Goal: Find specific page/section: Find specific page/section

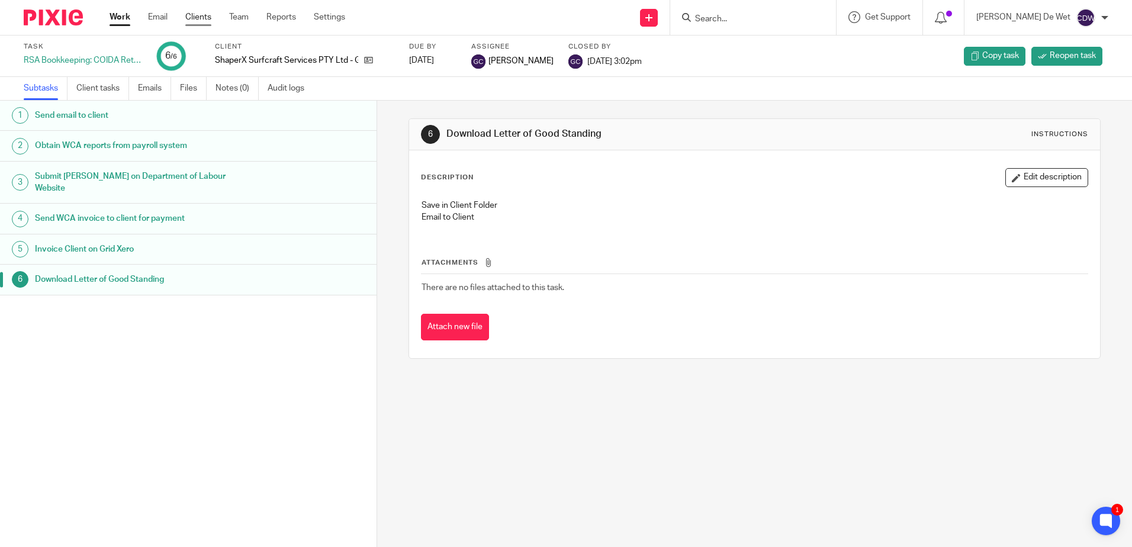
click at [202, 21] on link "Clients" at bounding box center [198, 17] width 26 height 12
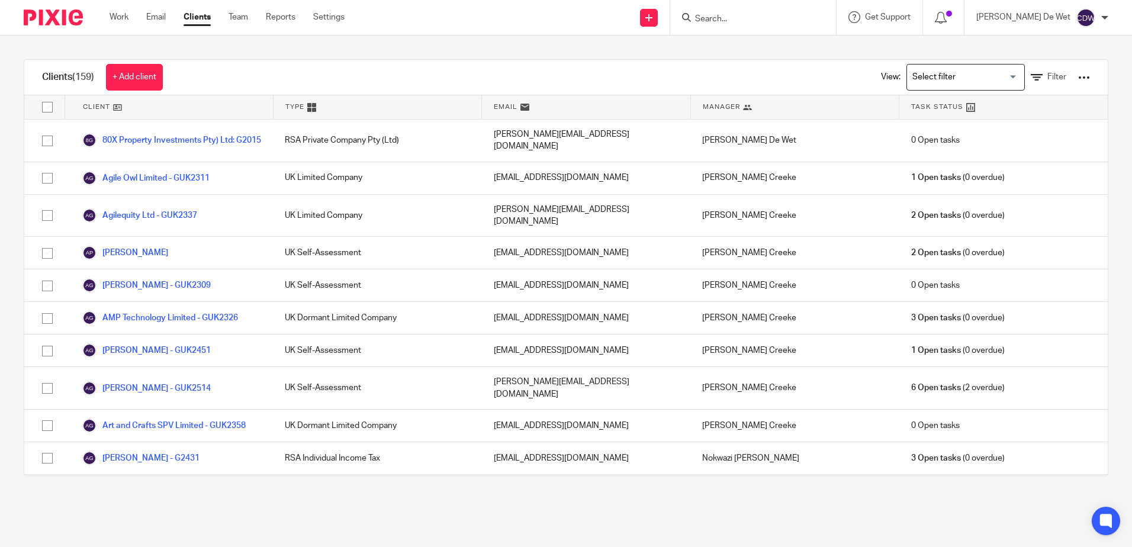
click at [761, 20] on input "Search" at bounding box center [747, 19] width 107 height 11
type input "shaper"
click at [772, 51] on link at bounding box center [788, 50] width 195 height 27
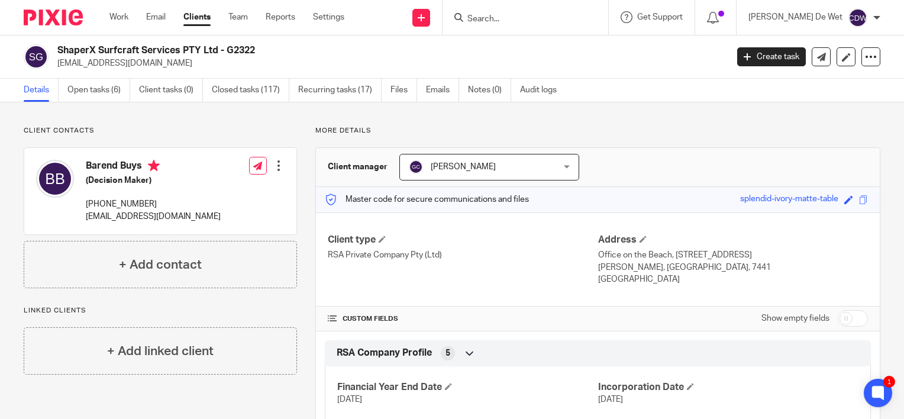
click at [517, 17] on input "Search" at bounding box center [519, 19] width 107 height 11
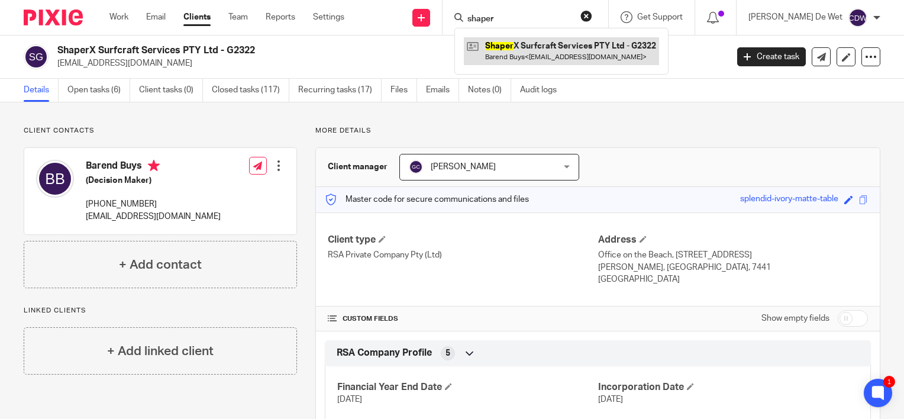
type input "shaper"
click at [582, 56] on link at bounding box center [561, 50] width 195 height 27
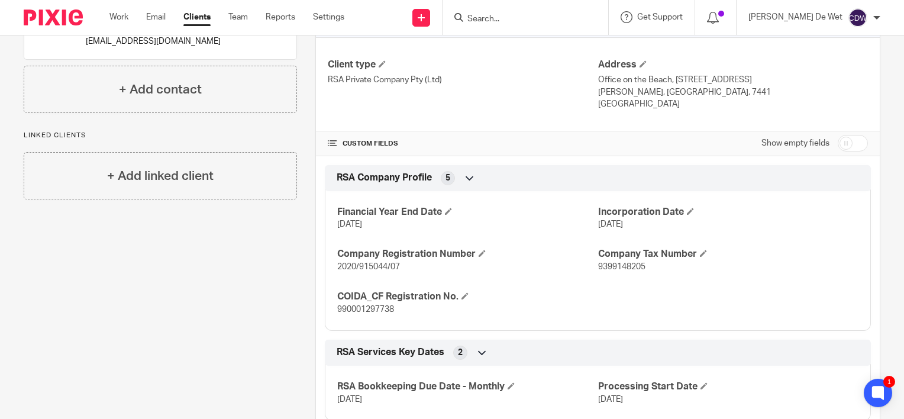
scroll to position [237, 0]
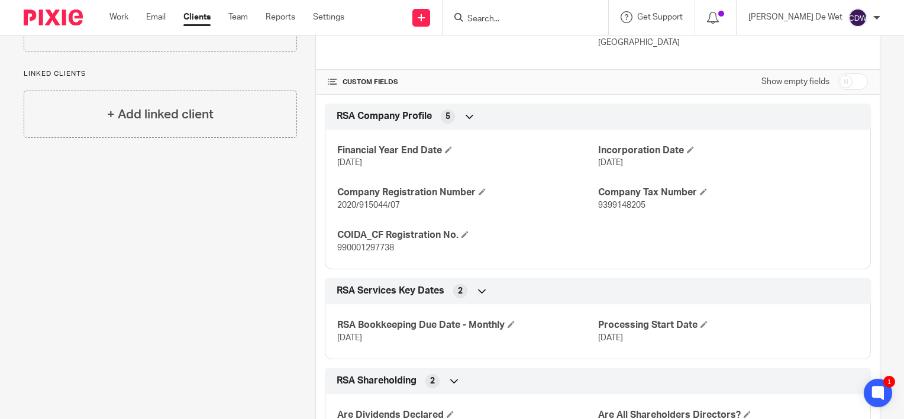
click at [146, 269] on div "Client contacts Barend Buys (Decision Maker) +27 769 008 986 barend.buys@rydbra…" at bounding box center [151, 173] width 292 height 569
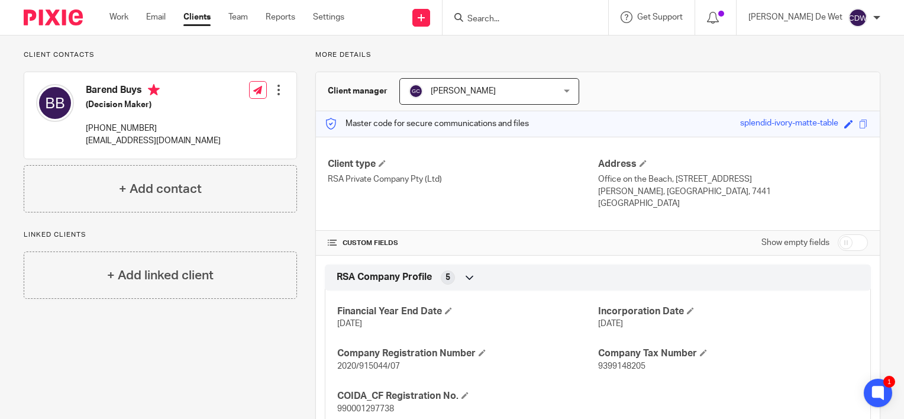
scroll to position [0, 0]
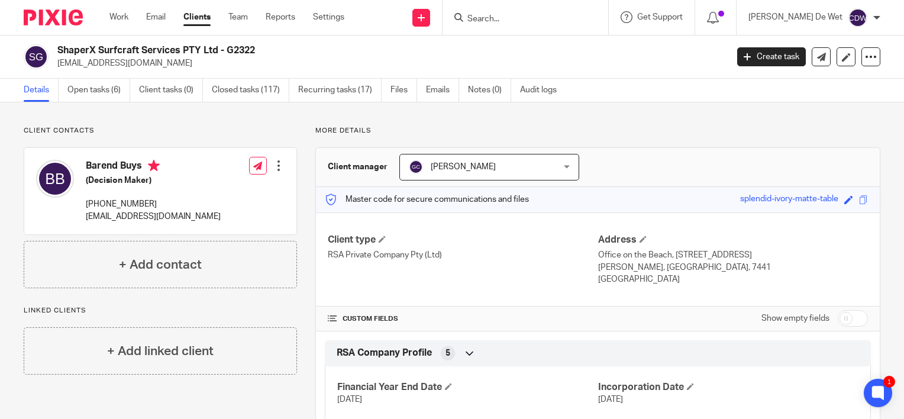
click at [542, 17] on input "Search" at bounding box center [519, 19] width 107 height 11
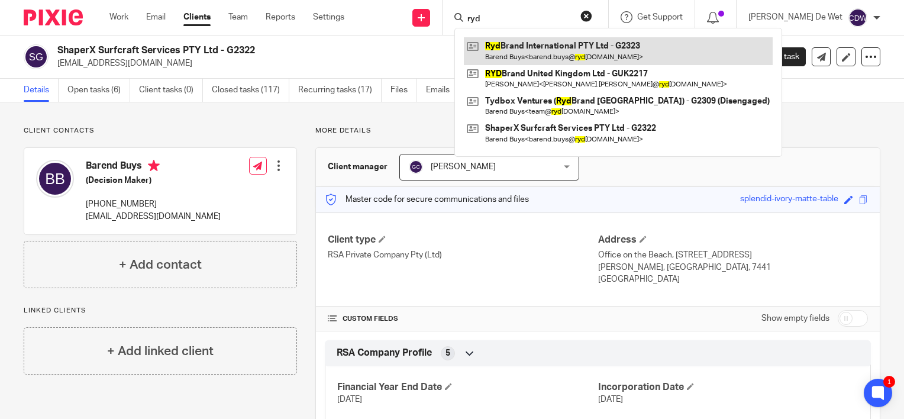
type input "ryd"
click at [563, 50] on link at bounding box center [618, 50] width 309 height 27
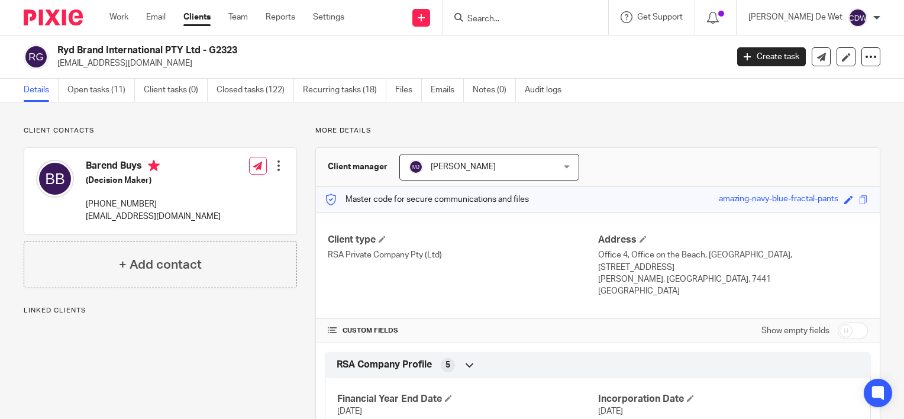
click at [410, 94] on link "Files" at bounding box center [408, 90] width 27 height 23
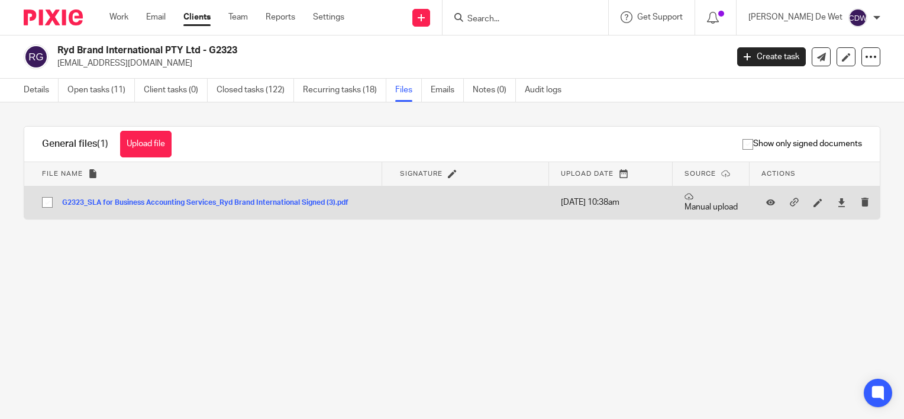
click at [318, 204] on button "G2323_SLA for Business Accounting Services_Ryd Brand International Signed (3).p…" at bounding box center [209, 203] width 295 height 8
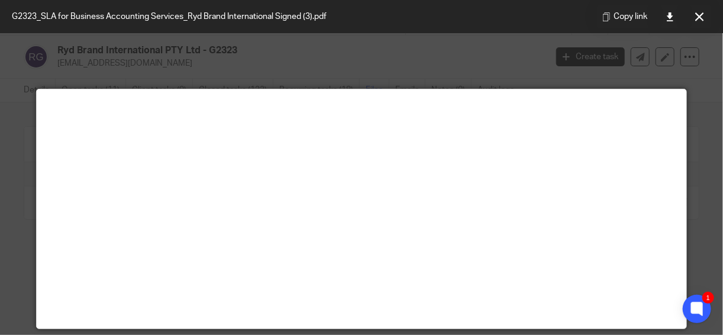
scroll to position [83, 0]
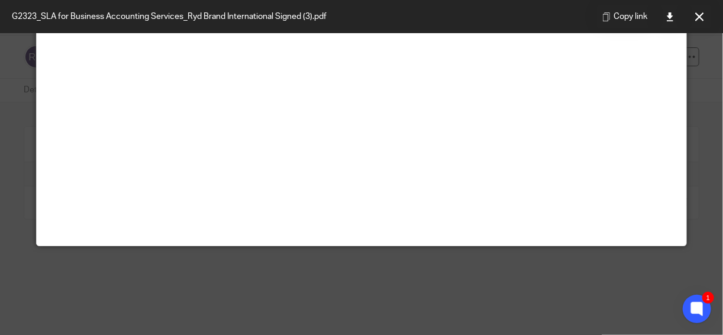
click at [696, 19] on icon at bounding box center [699, 16] width 9 height 9
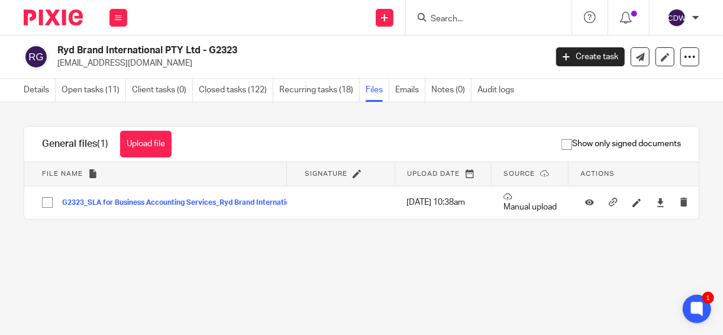
click at [455, 22] on input "Search" at bounding box center [483, 19] width 107 height 11
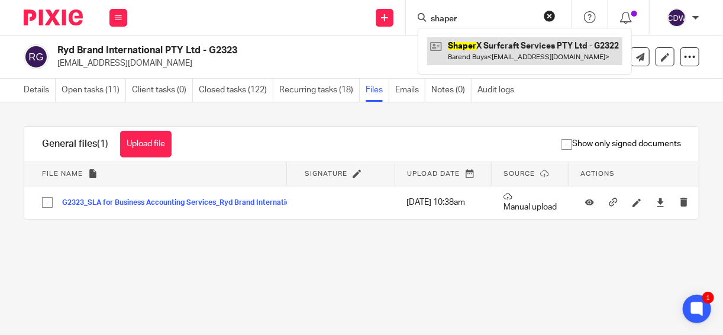
type input "shaper"
click at [464, 45] on link at bounding box center [524, 50] width 195 height 27
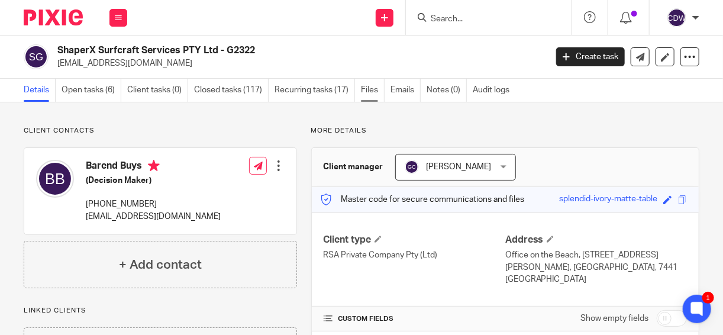
click at [371, 94] on link "Files" at bounding box center [373, 90] width 24 height 23
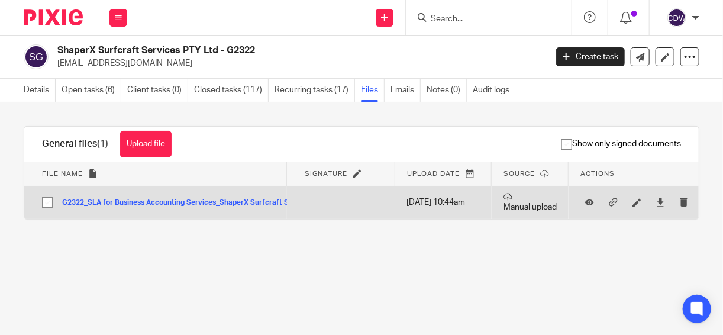
click at [249, 201] on button "G2322_SLA for Business Accounting Services_ShaperX Surfcraft Services Signed (2…" at bounding box center [216, 203] width 309 height 8
